Goal: Task Accomplishment & Management: Use online tool/utility

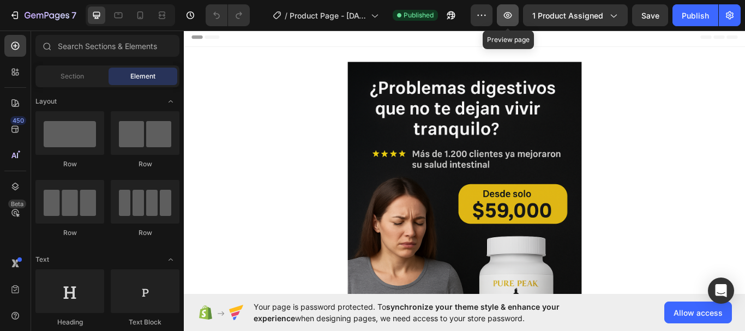
click at [512, 17] on icon "button" at bounding box center [508, 15] width 8 height 7
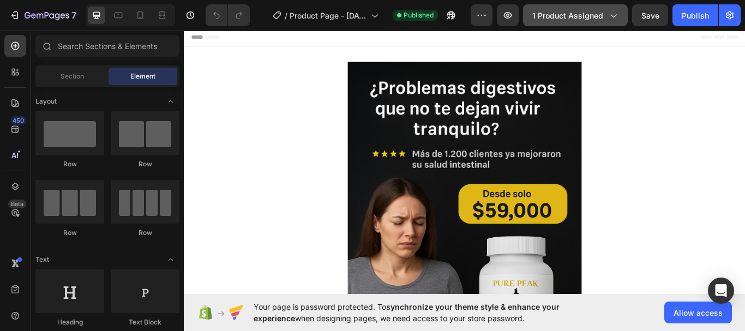
click at [608, 13] on icon "button" at bounding box center [613, 15] width 11 height 11
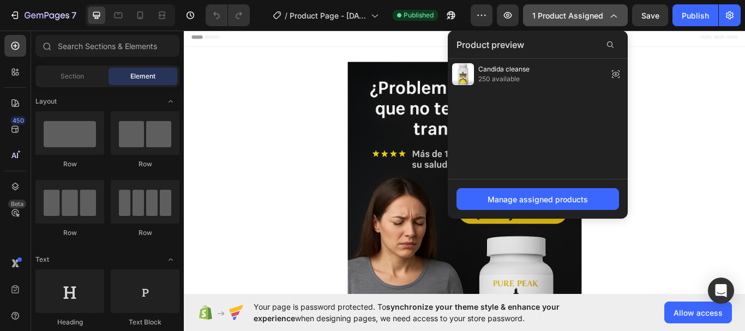
click at [614, 14] on icon "button" at bounding box center [613, 15] width 11 height 11
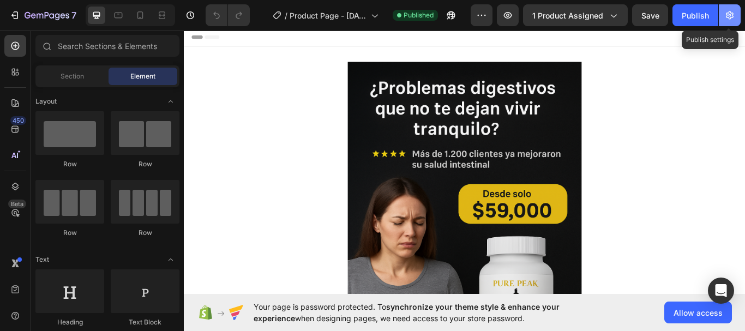
click at [735, 16] on button "button" at bounding box center [730, 15] width 22 height 22
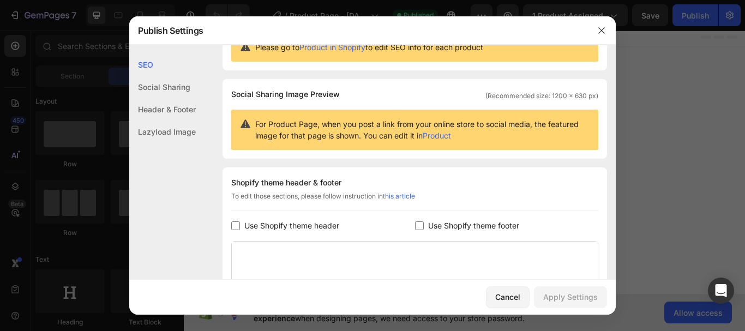
scroll to position [164, 0]
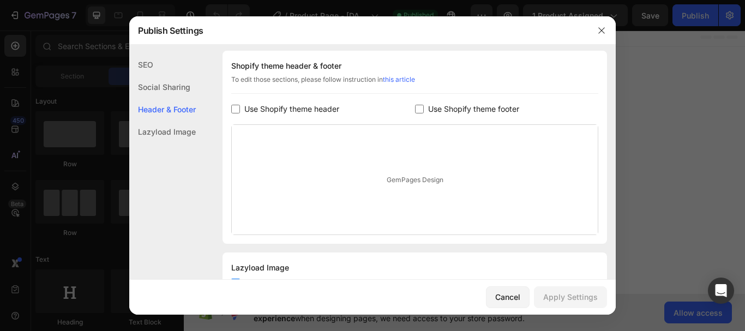
click at [237, 112] on input "checkbox" at bounding box center [235, 109] width 9 height 9
checkbox input "true"
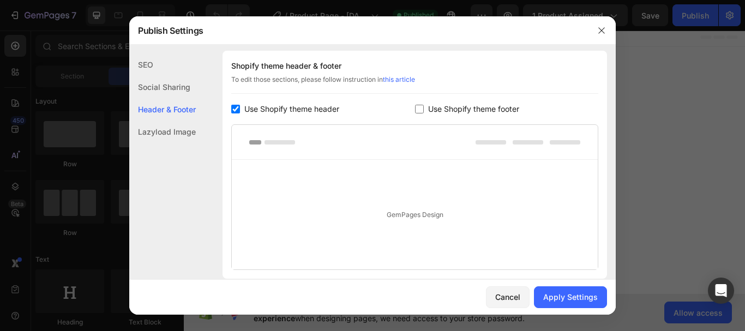
click at [415, 109] on input "checkbox" at bounding box center [419, 109] width 9 height 9
checkbox input "true"
click at [578, 299] on div "Apply Settings" at bounding box center [570, 296] width 55 height 11
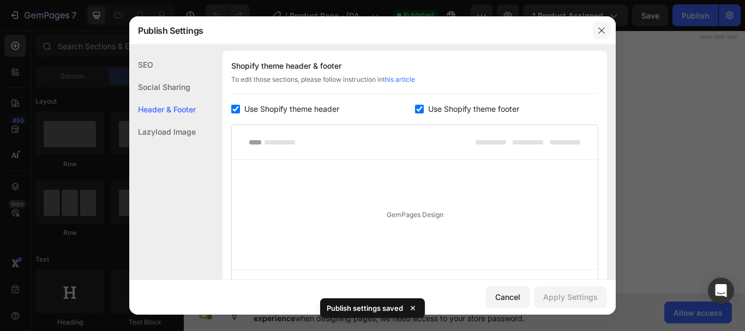
click at [601, 33] on icon "button" at bounding box center [601, 30] width 9 height 9
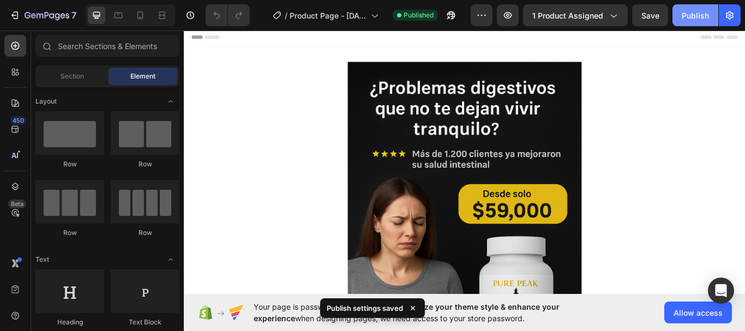
click at [694, 19] on div "Publish" at bounding box center [695, 15] width 27 height 11
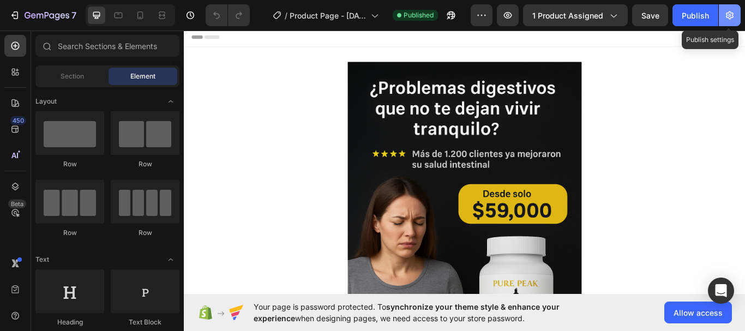
click at [723, 15] on button "button" at bounding box center [730, 15] width 22 height 22
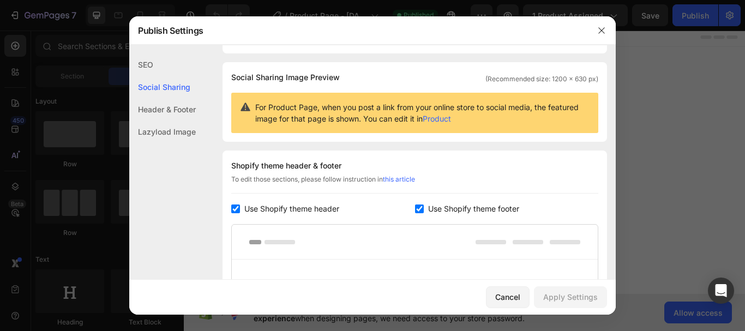
scroll to position [60, 0]
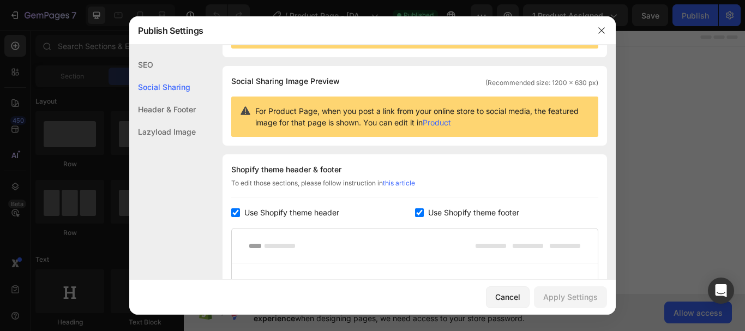
click at [417, 212] on input "checkbox" at bounding box center [419, 212] width 9 height 9
checkbox input "false"
click at [238, 213] on input "checkbox" at bounding box center [235, 212] width 9 height 9
checkbox input "false"
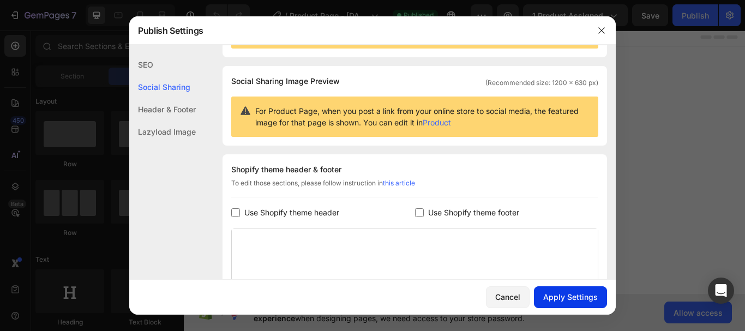
click at [591, 297] on div "Apply Settings" at bounding box center [570, 296] width 55 height 11
click at [601, 29] on icon "button" at bounding box center [601, 30] width 6 height 6
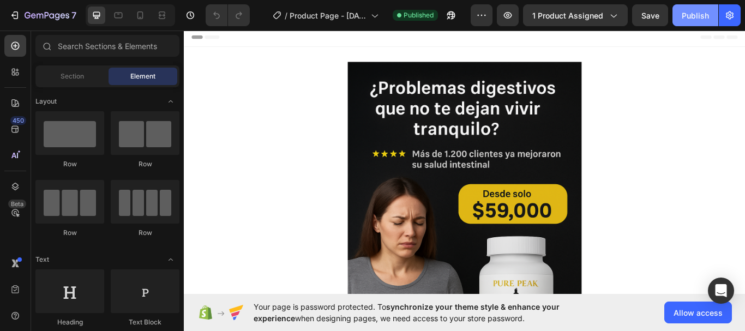
click at [689, 19] on div "Publish" at bounding box center [695, 15] width 27 height 11
